Goal: Information Seeking & Learning: Learn about a topic

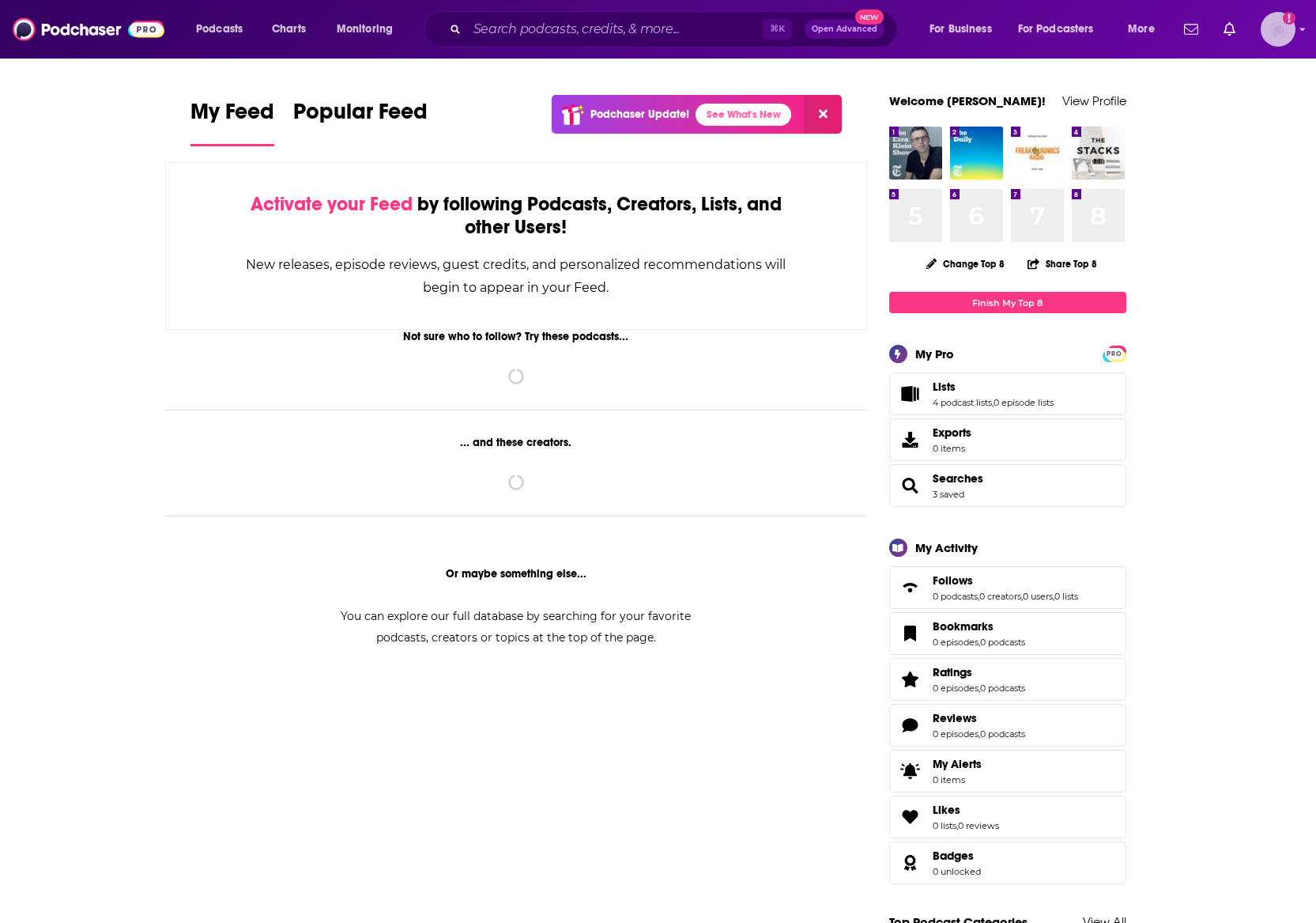
click at [1273, 22] on img "Logged in as LaurenSWPR" at bounding box center [1277, 29] width 35 height 35
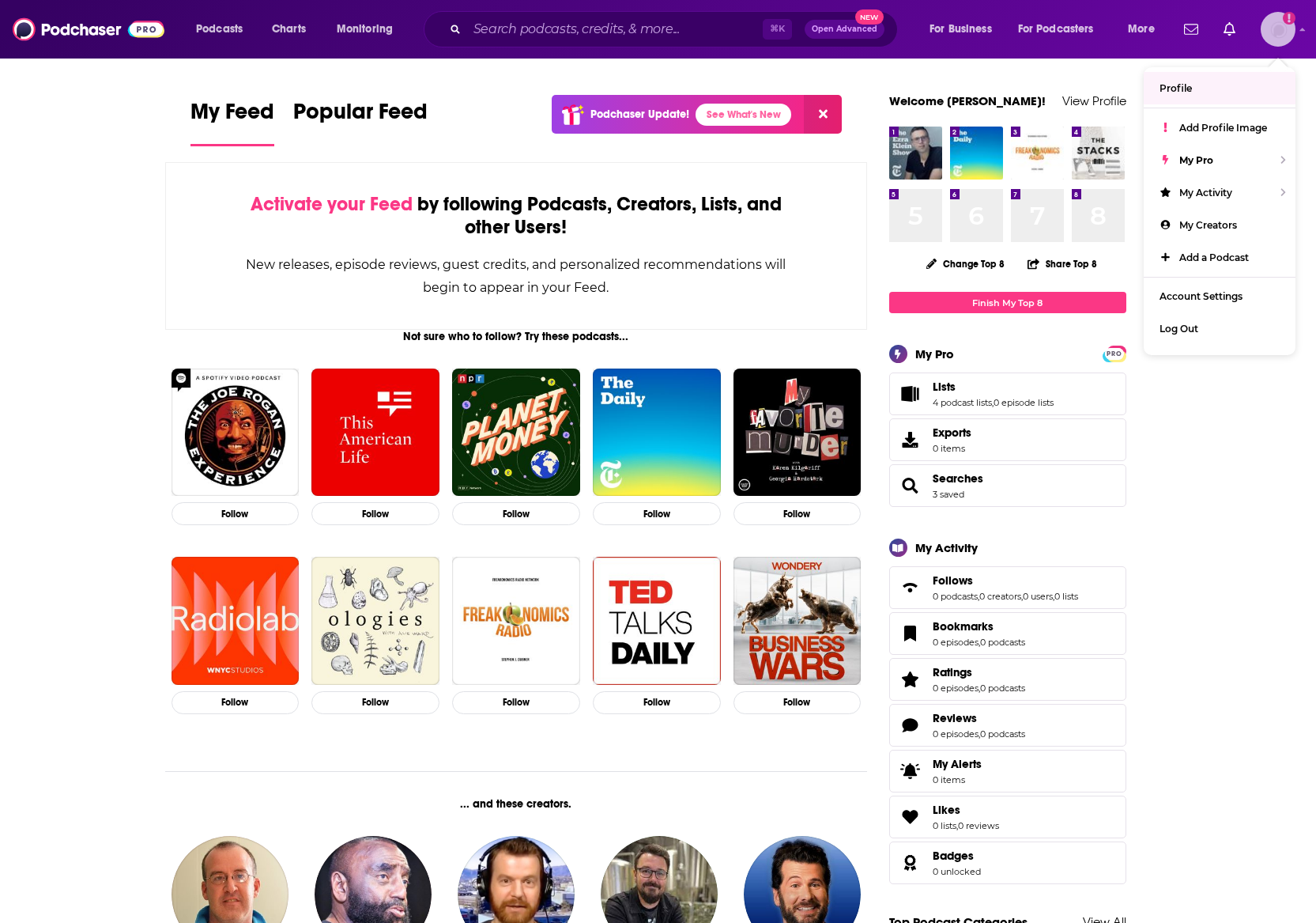
click at [1210, 81] on link "Profile" at bounding box center [1219, 88] width 152 height 33
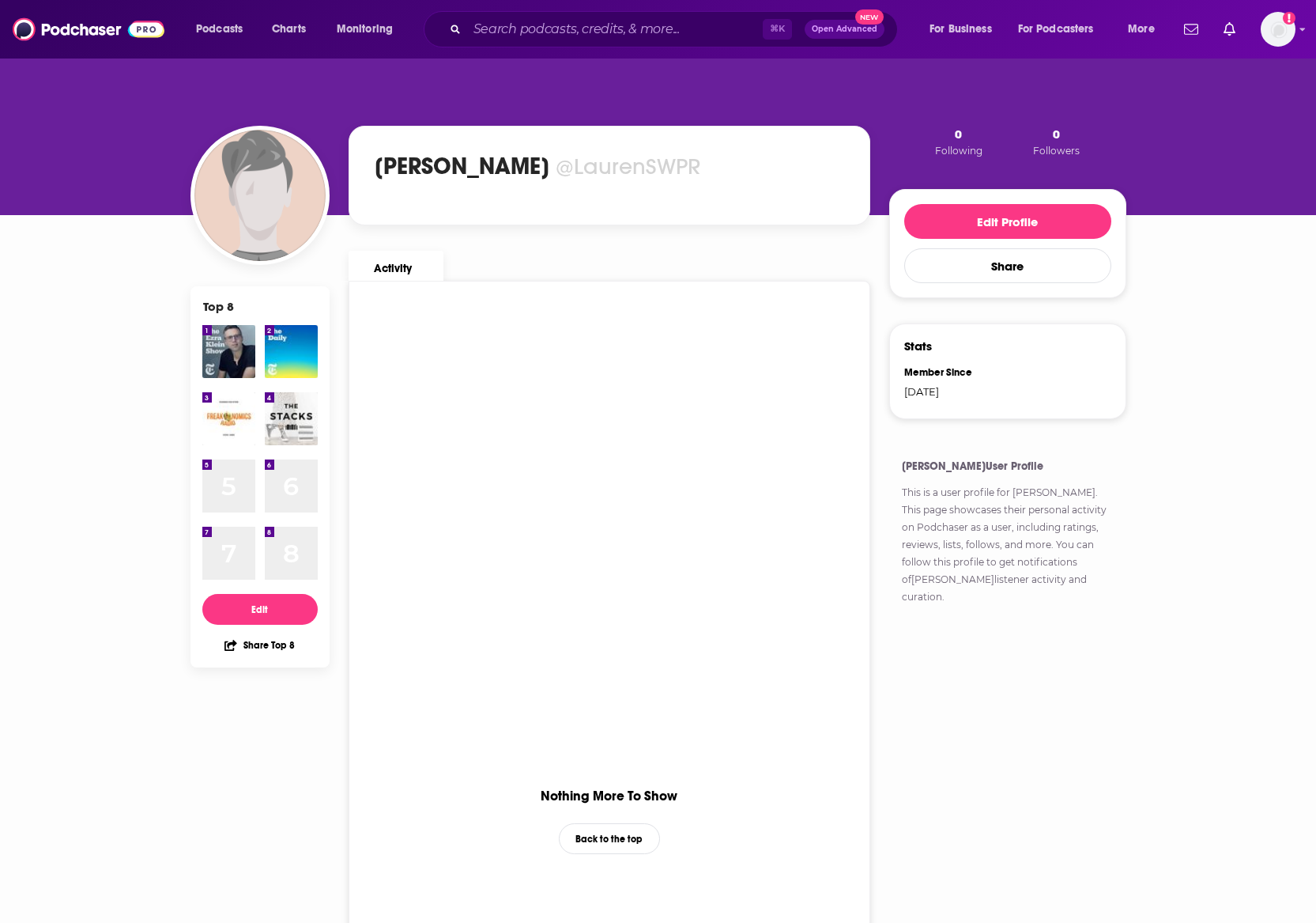
click at [684, 169] on div "@LaurenSWPR" at bounding box center [628, 166] width 145 height 28
drag, startPoint x: 698, startPoint y: 174, endPoint x: 553, endPoint y: 173, distance: 145.0
click at [553, 173] on div "[PERSON_NAME] @LaurenSWPR" at bounding box center [609, 165] width 476 height 35
copy div "@LaurenSWPR"
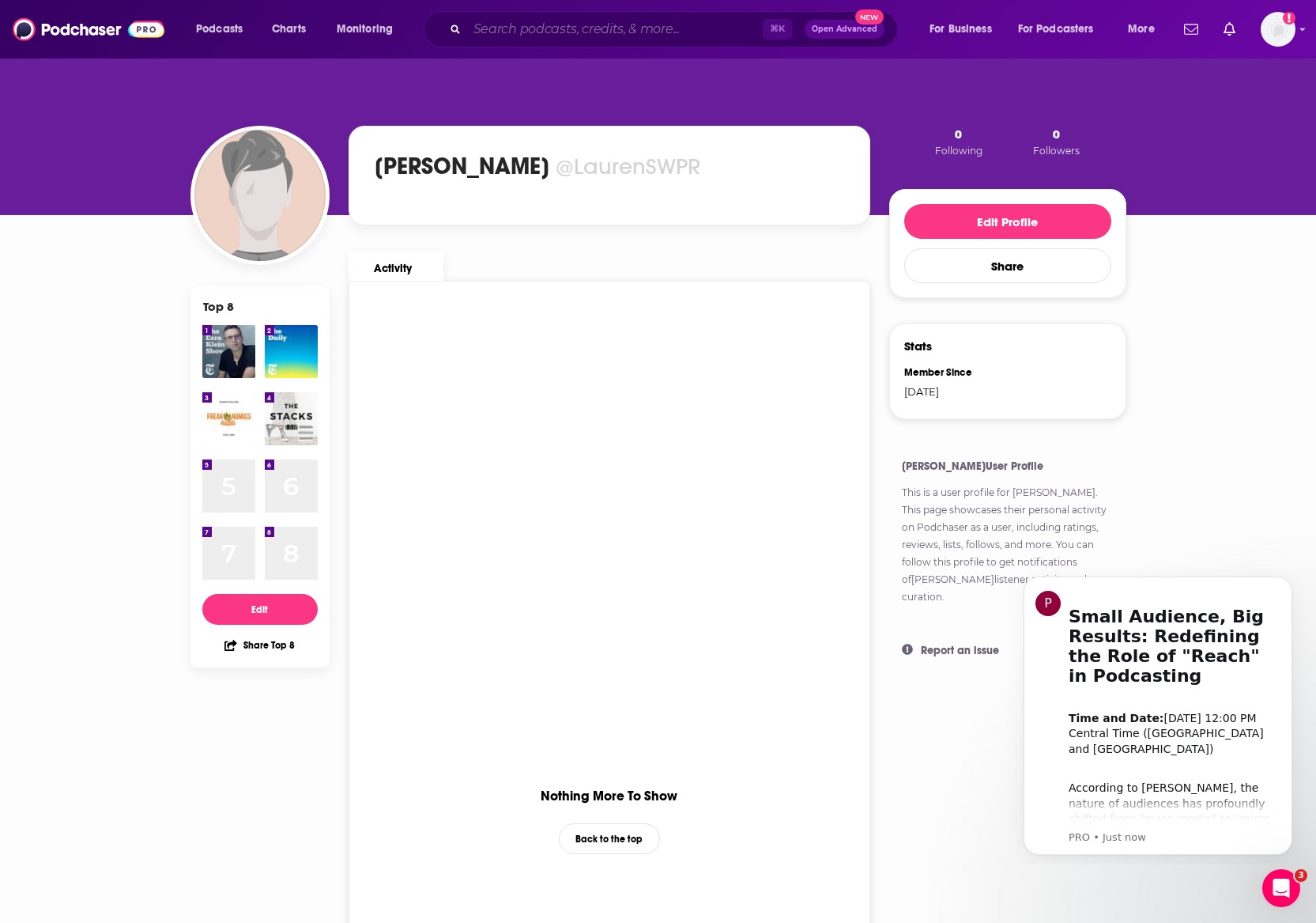
click at [625, 26] on input "Search podcasts, credits, & more..." at bounding box center [615, 30] width 296 height 26
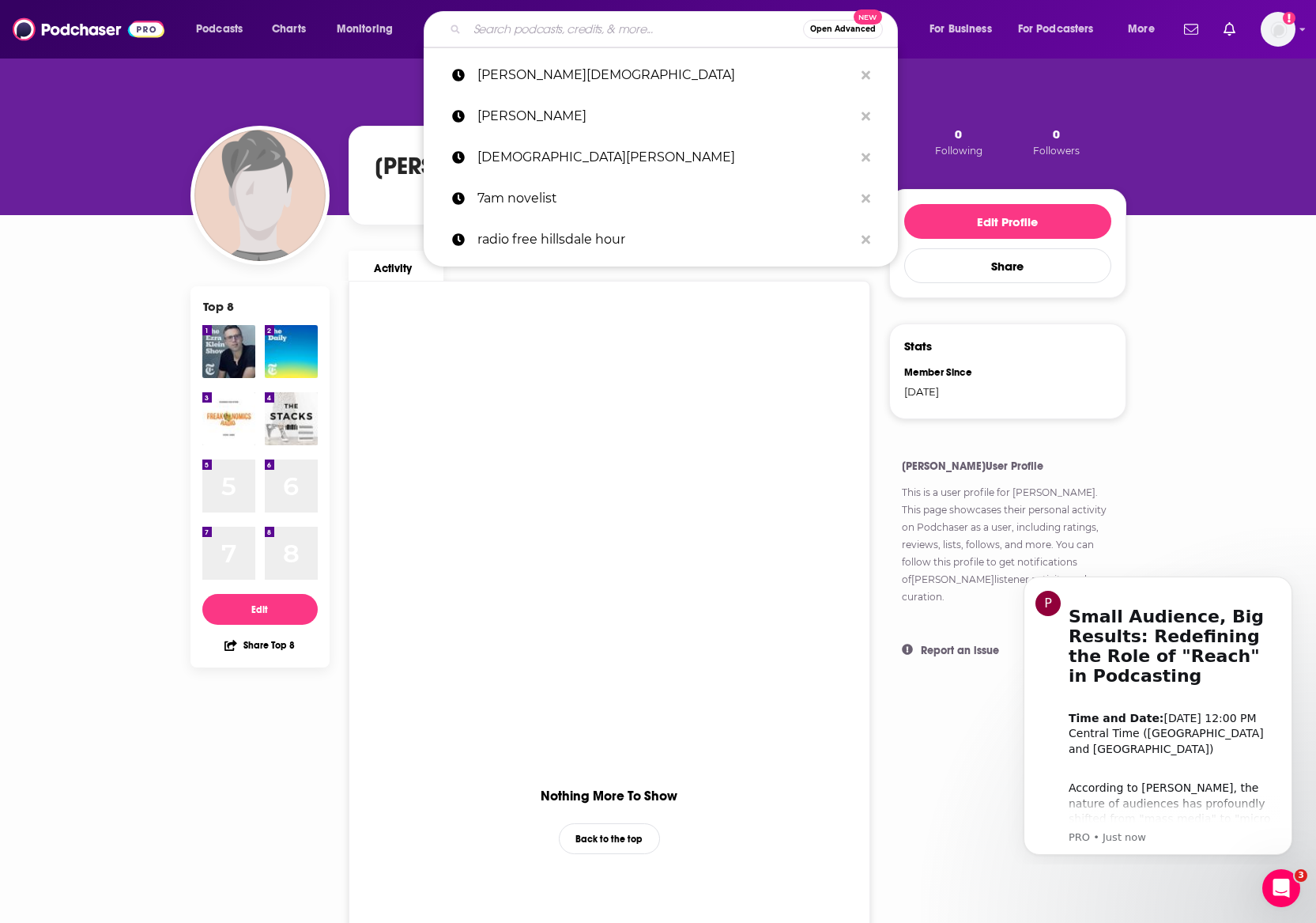
click at [536, 21] on input "Search podcasts, credits, & more..." at bounding box center [635, 30] width 336 height 26
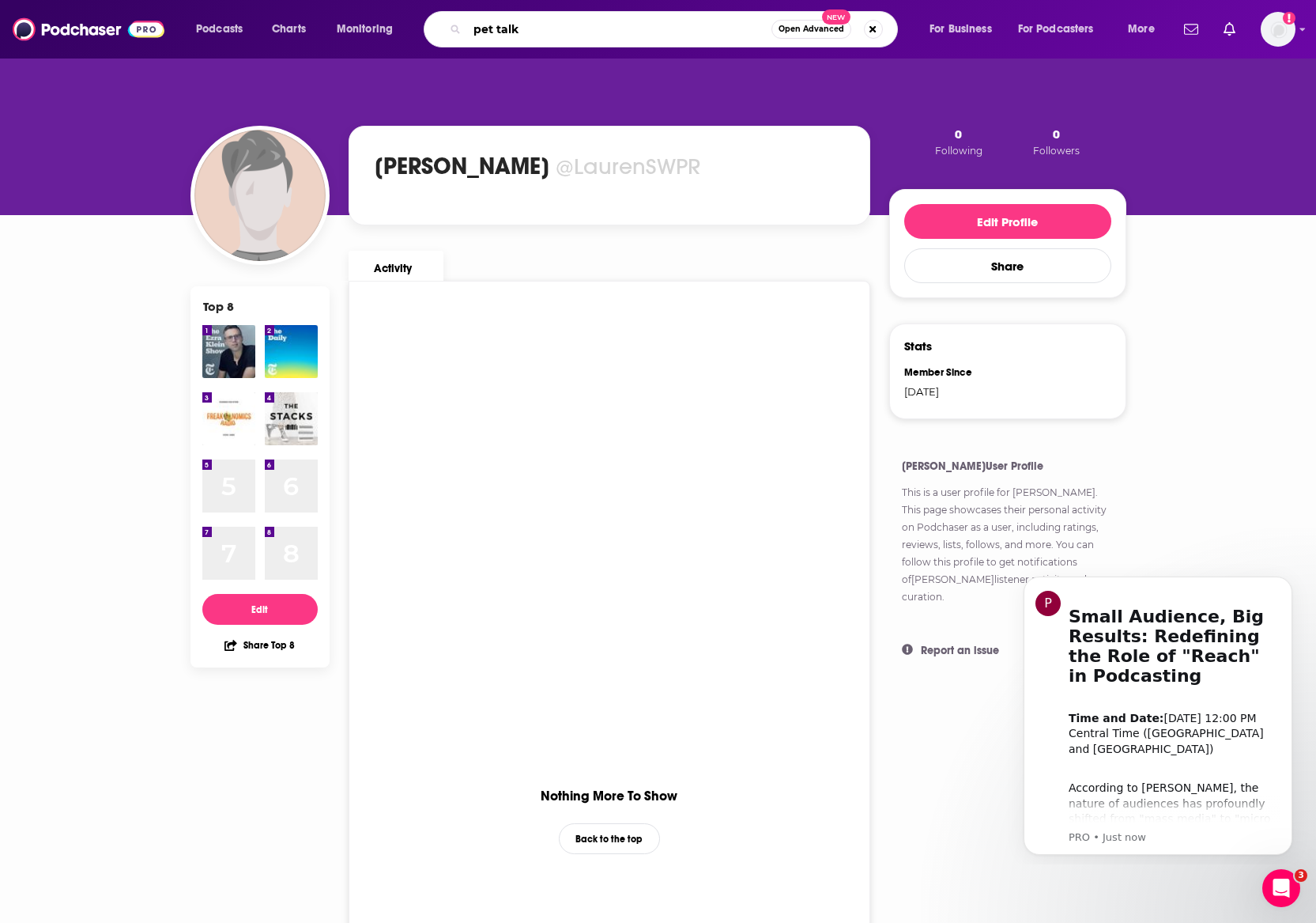
type input "pet talk"
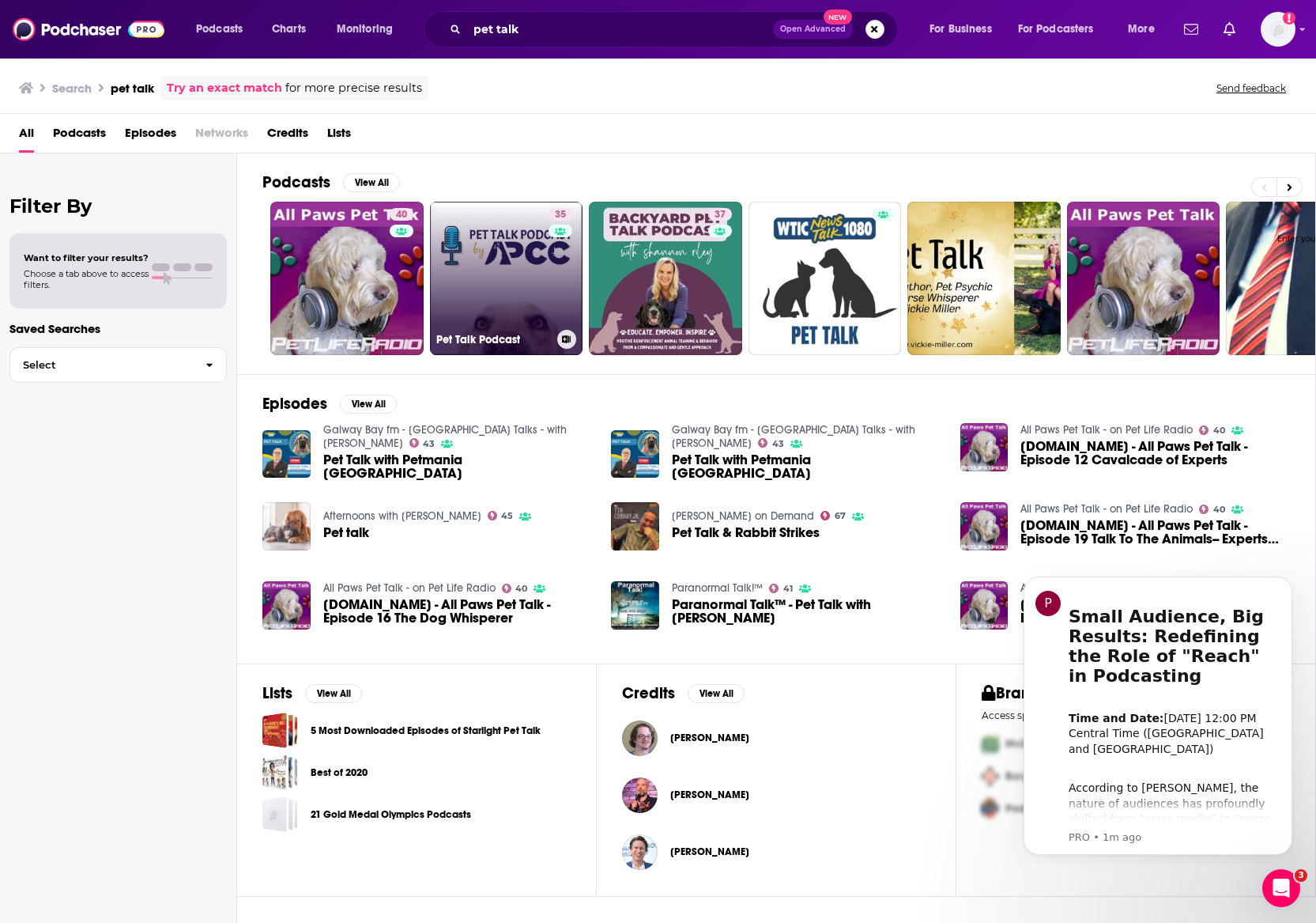
click at [482, 264] on link "35 Pet Talk Podcast" at bounding box center [506, 278] width 153 height 154
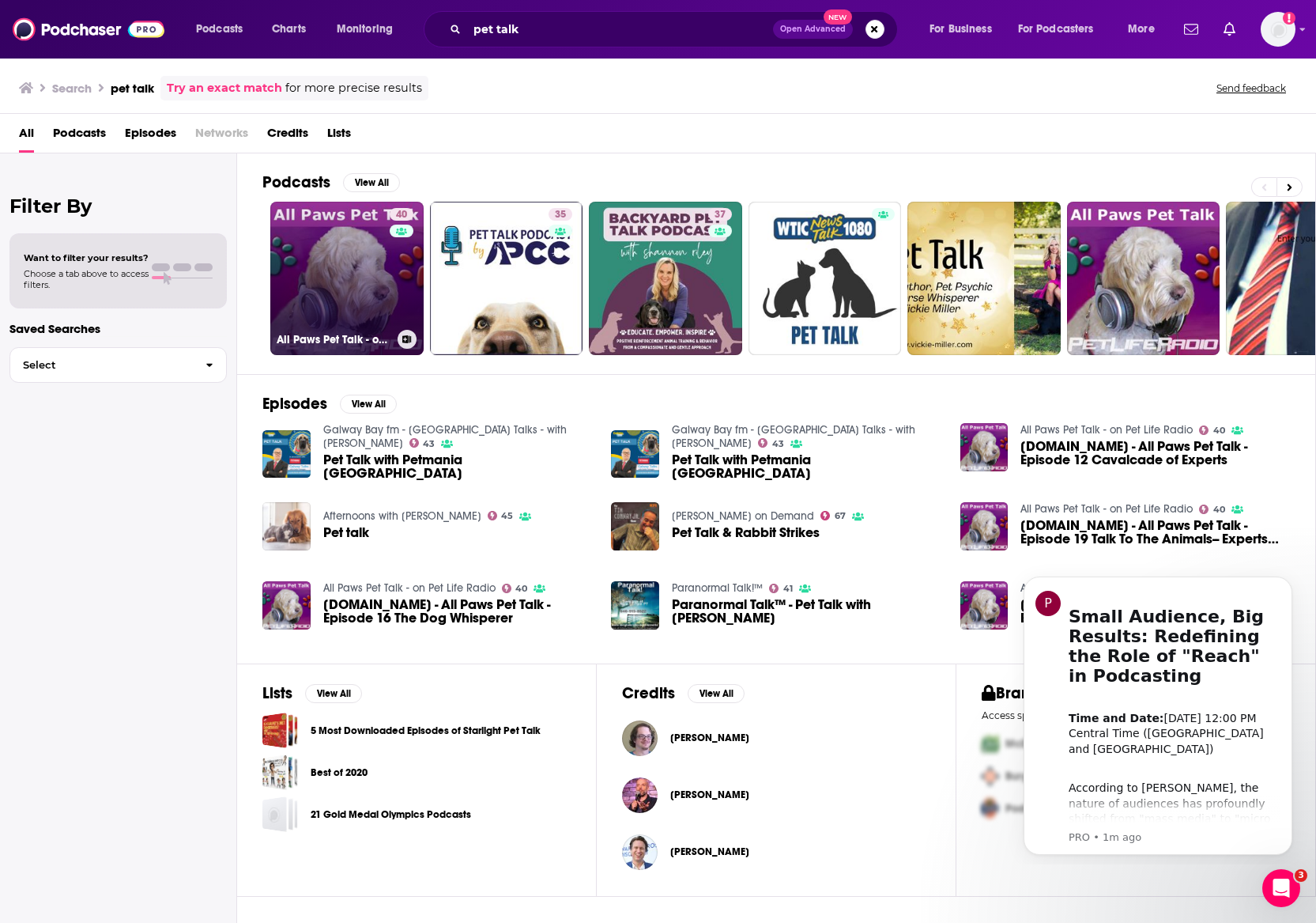
click at [324, 249] on link "40 All Paws Pet Talk - on Pet Life Radio" at bounding box center [347, 278] width 153 height 154
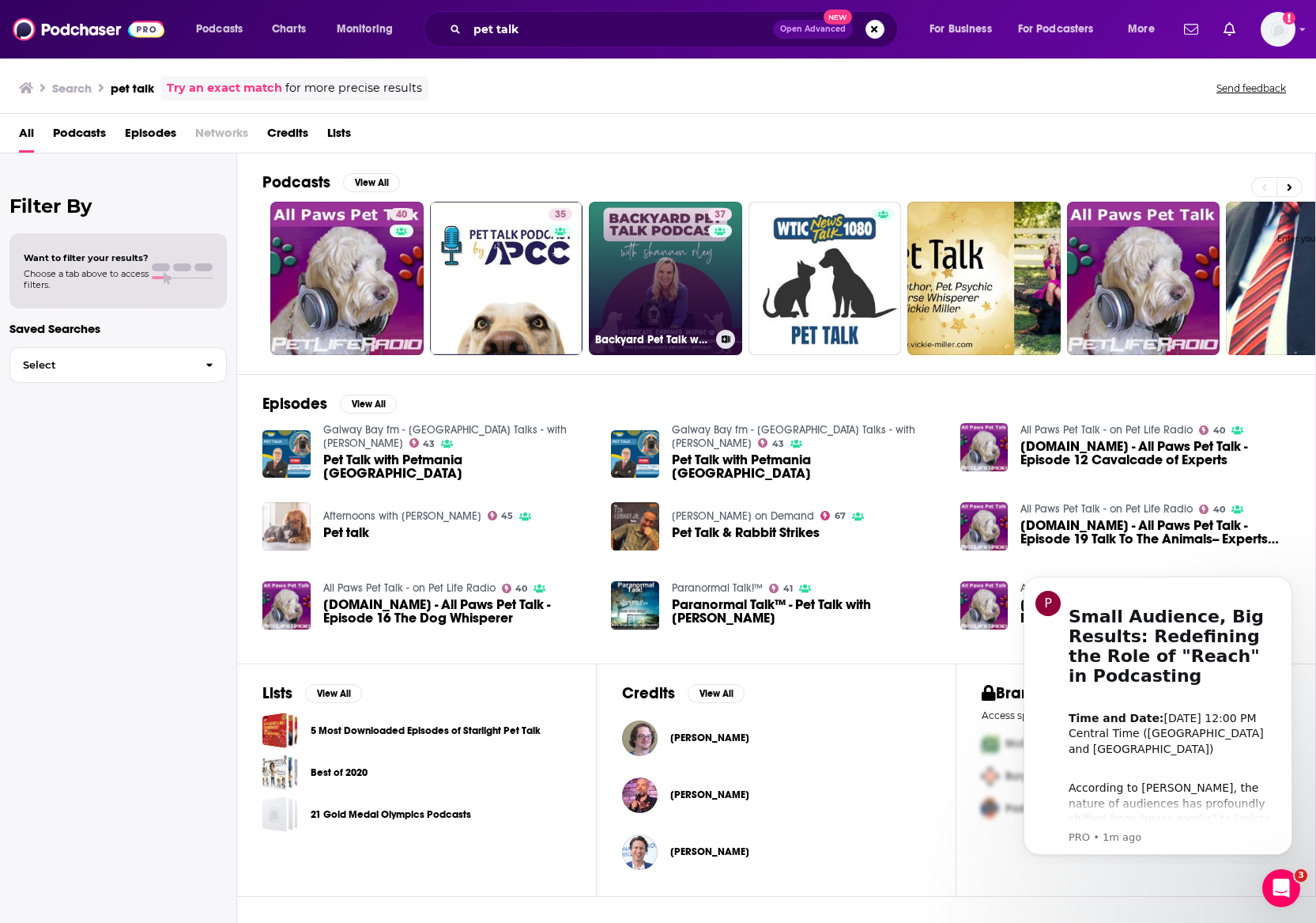
click at [668, 267] on link "37 Backyard Pet Talk with [PERSON_NAME]" at bounding box center [665, 278] width 153 height 154
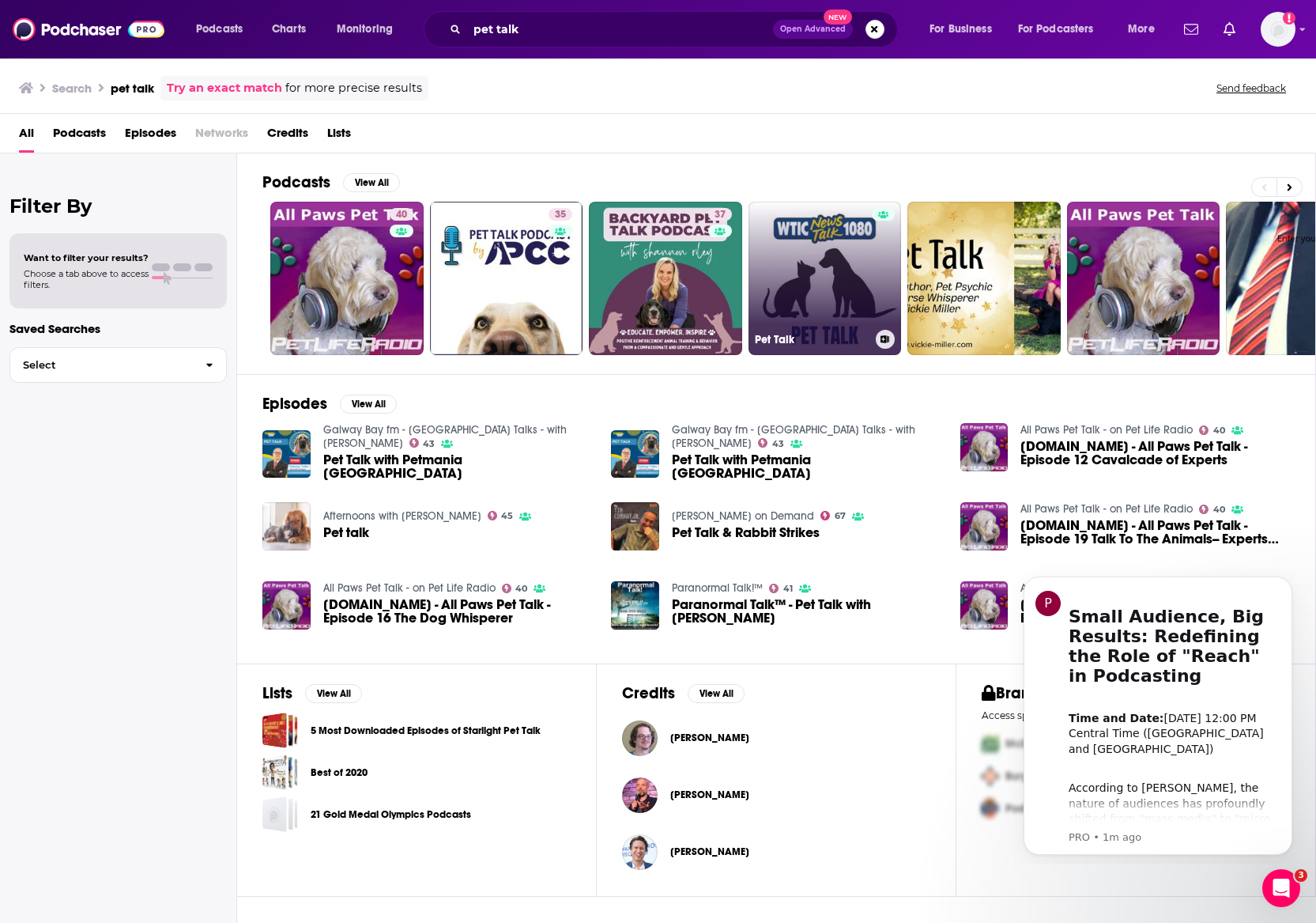
click at [822, 272] on link "Pet Talk" at bounding box center [825, 278] width 153 height 154
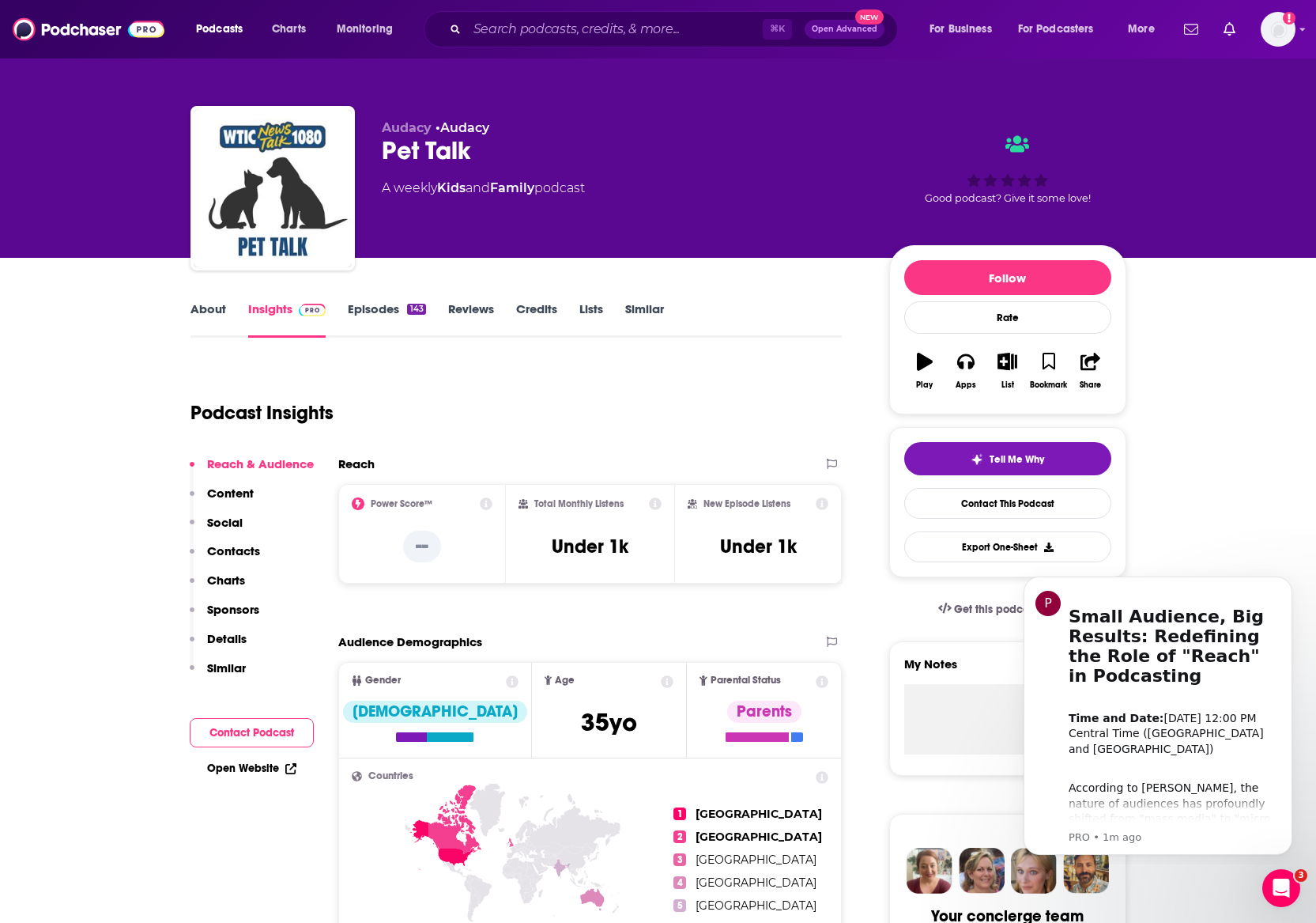
click at [378, 312] on link "Episodes 143" at bounding box center [386, 319] width 77 height 37
